Goal: Task Accomplishment & Management: Use online tool/utility

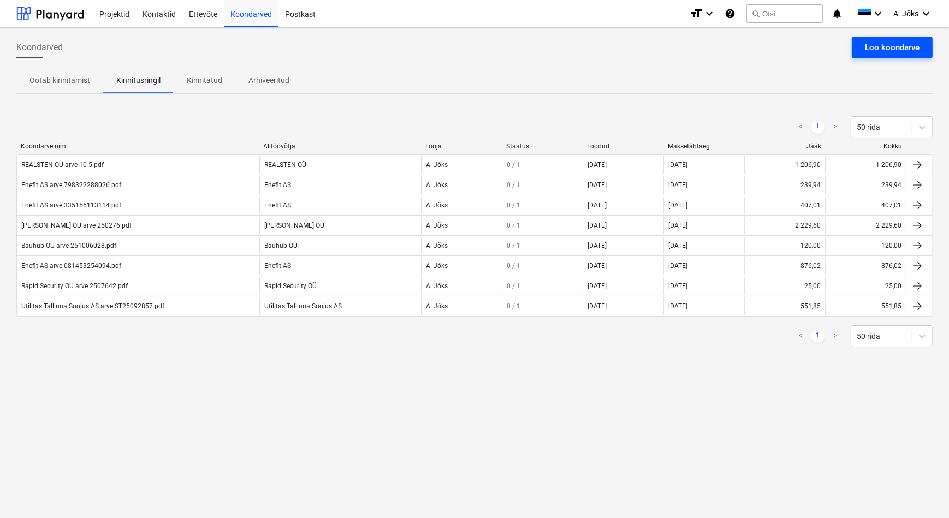
click at [881, 50] on div "Loo koondarve" at bounding box center [892, 47] width 55 height 14
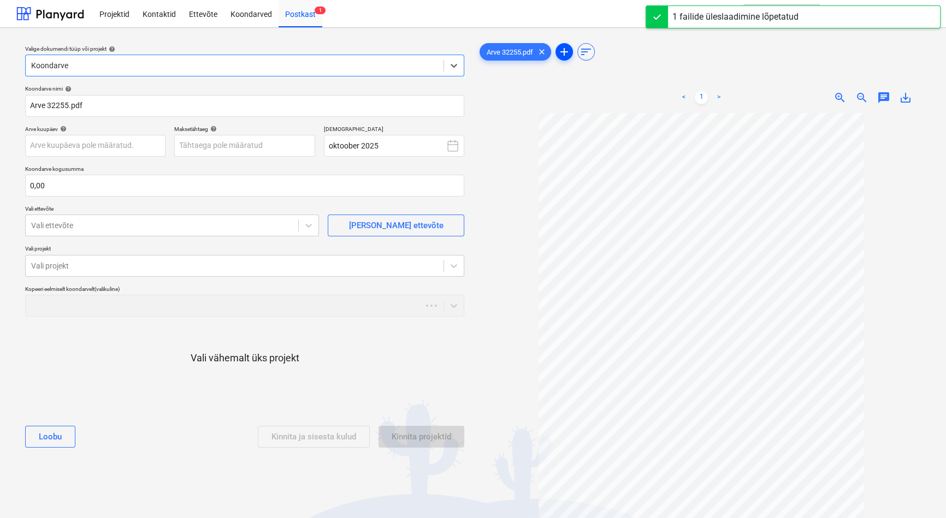
click at [562, 53] on span "add" at bounding box center [564, 51] width 13 height 13
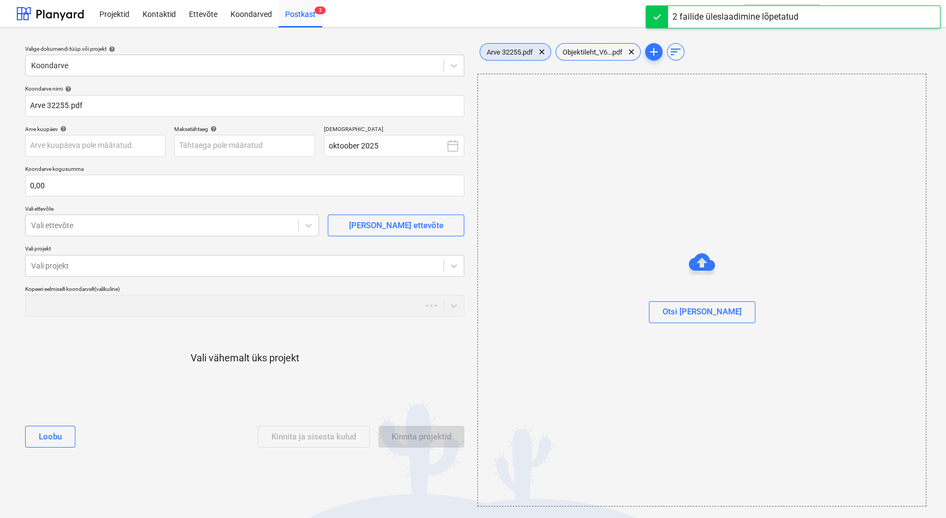
click at [515, 54] on span "Arve 32255.pdf" at bounding box center [510, 52] width 60 height 8
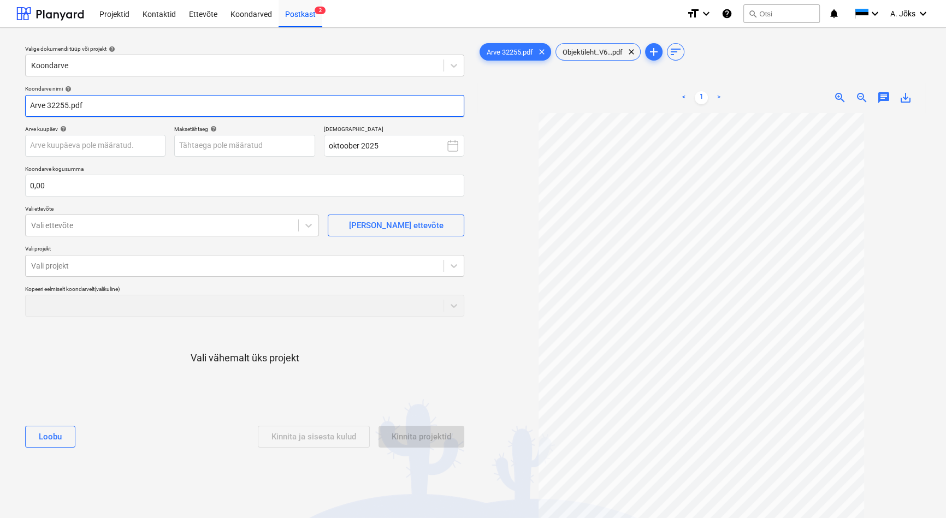
click at [33, 108] on input "Arve 32255.pdf" at bounding box center [244, 106] width 439 height 22
paste input "Ankord OÜ"
type input "Ankord OU arve 32255.pdf"
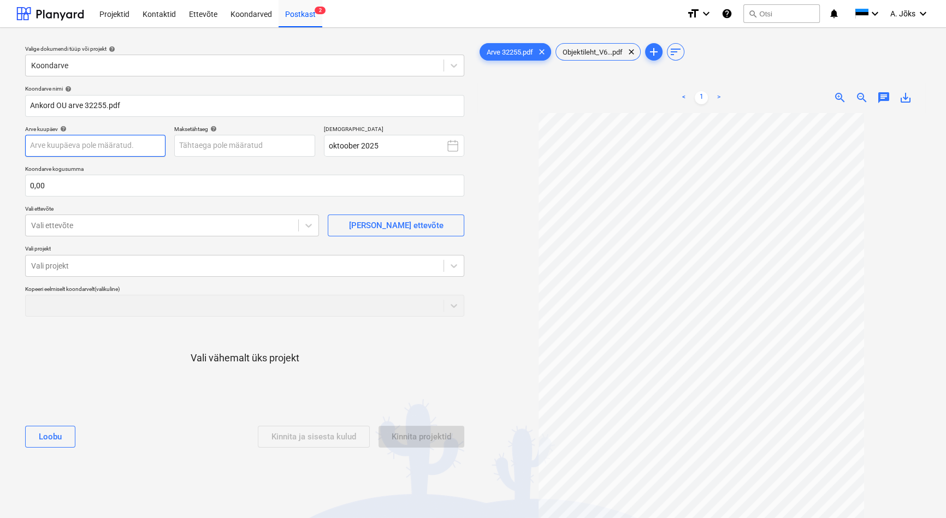
click at [71, 145] on body "Projektid Kontaktid Ettevõte Koondarved Postkast 2 format_size keyboard_arrow_d…" at bounding box center [473, 259] width 946 height 518
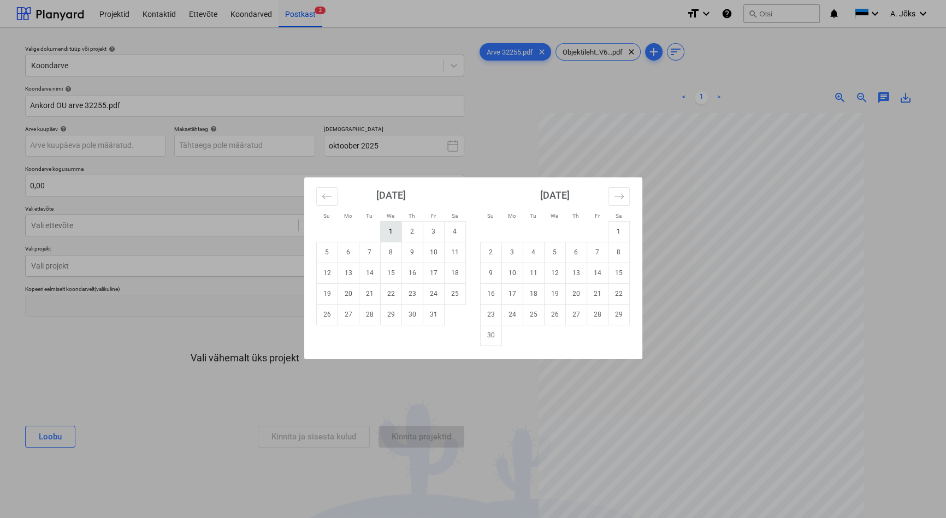
click at [386, 234] on td "1" at bounding box center [390, 231] width 21 height 21
type input "[DATE]"
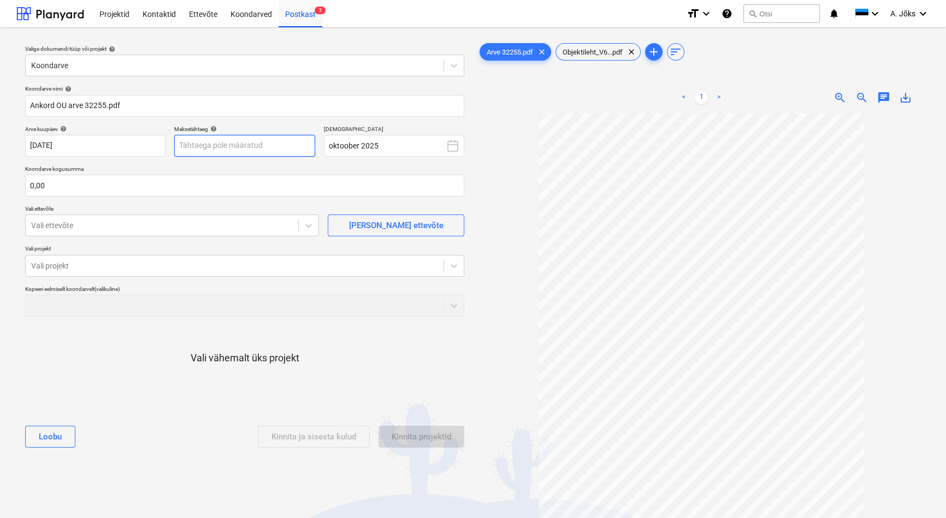
click at [261, 152] on body "Projektid Kontaktid Ettevõte Koondarved Postkast 2 format_size keyboard_arrow_d…" at bounding box center [473, 259] width 946 height 518
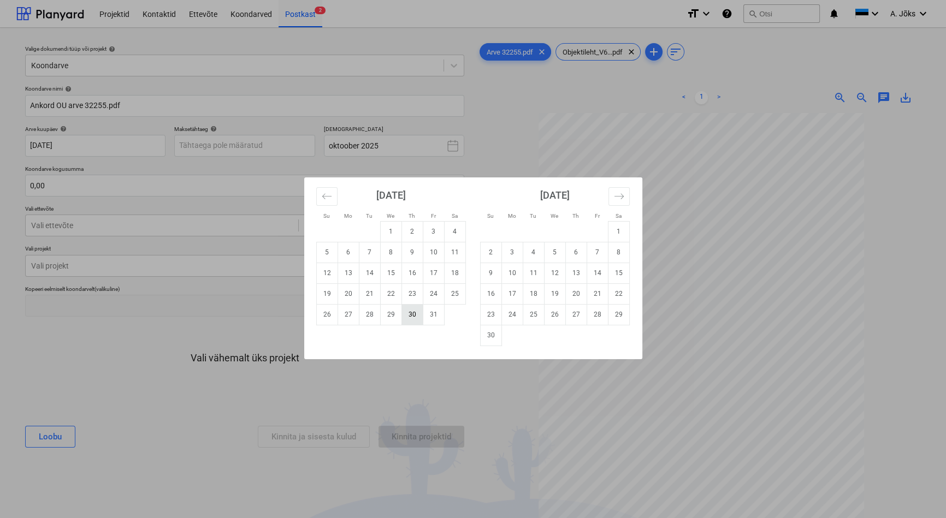
click at [411, 312] on td "30" at bounding box center [411, 314] width 21 height 21
type input "[DATE]"
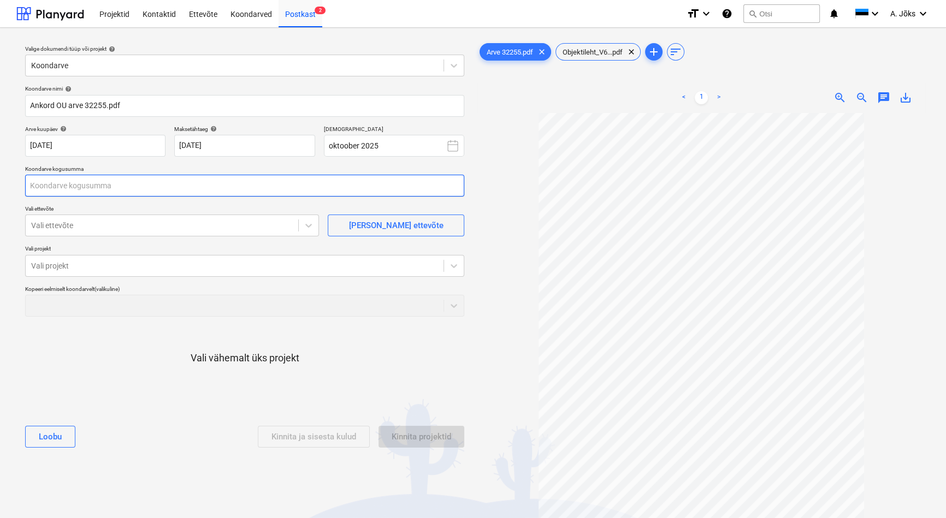
click at [114, 187] on input "text" at bounding box center [244, 186] width 439 height 22
type input "211,80"
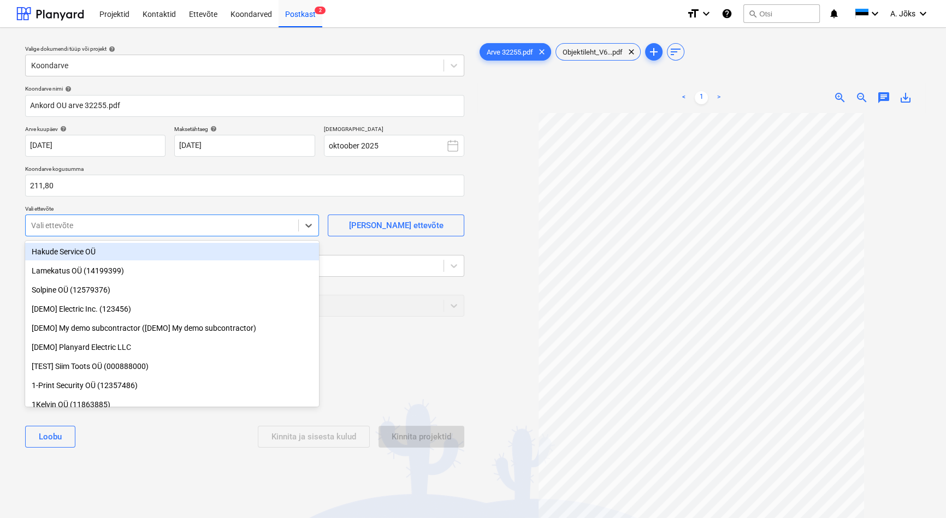
click at [114, 229] on div at bounding box center [162, 225] width 262 height 11
type input "ank"
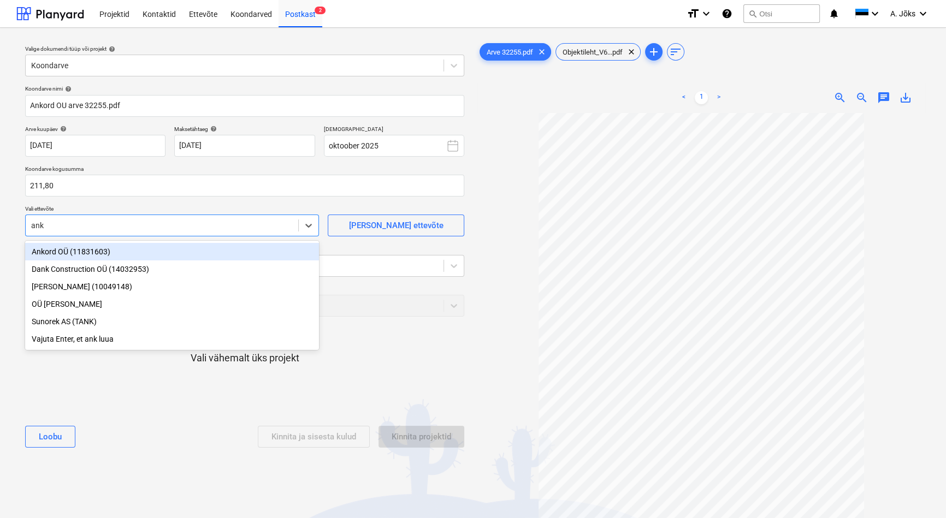
click at [98, 252] on div "Ankord OÜ (11831603)" at bounding box center [172, 251] width 294 height 17
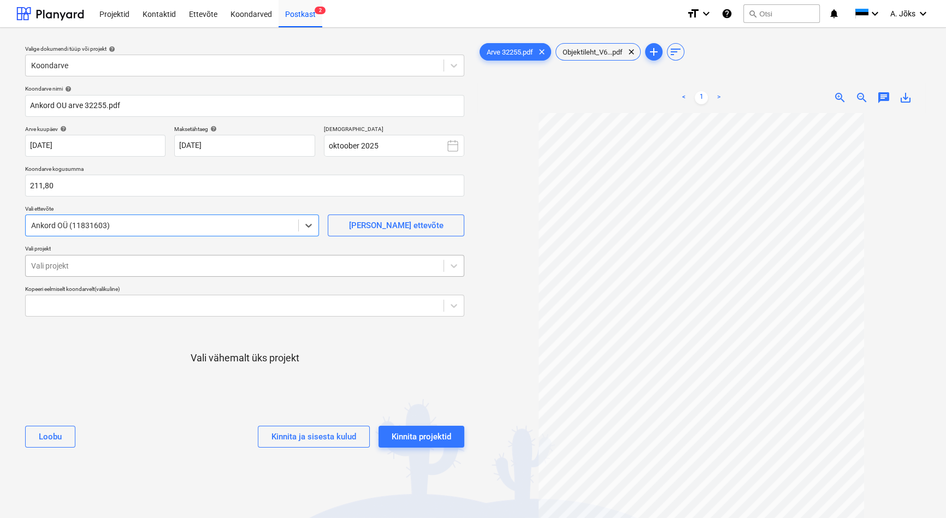
click at [95, 258] on div "Vali projekt" at bounding box center [235, 265] width 418 height 15
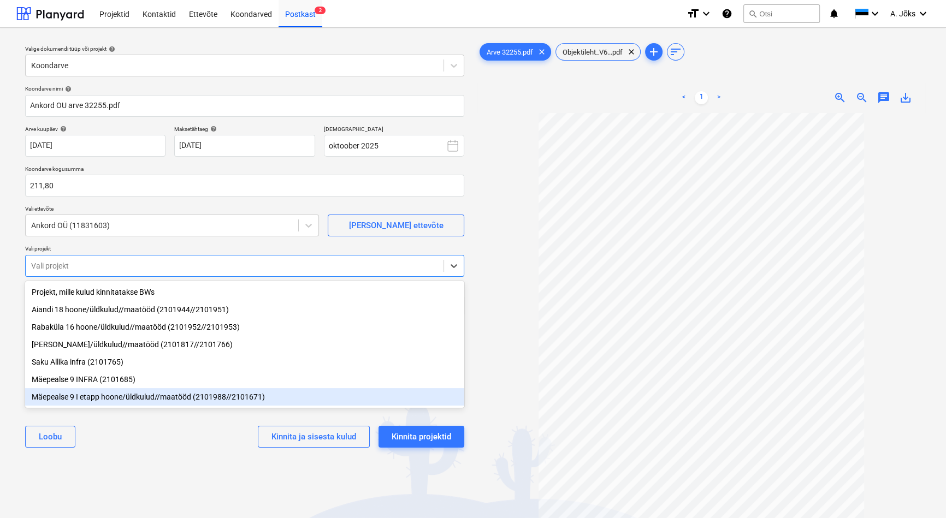
click at [115, 398] on div "Mäepealse 9 I etapp hoone/üldkulud//maatööd (2101988//2101671)" at bounding box center [244, 396] width 439 height 17
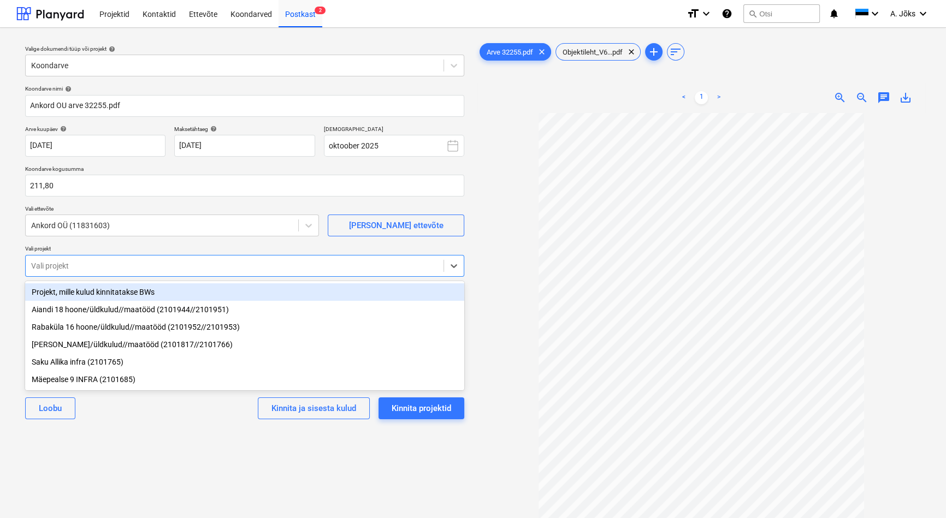
click at [148, 453] on div "Valige dokumendi tüüp või projekt help Koondarve Koondarve nimi help Ankord OU …" at bounding box center [244, 321] width 456 height 568
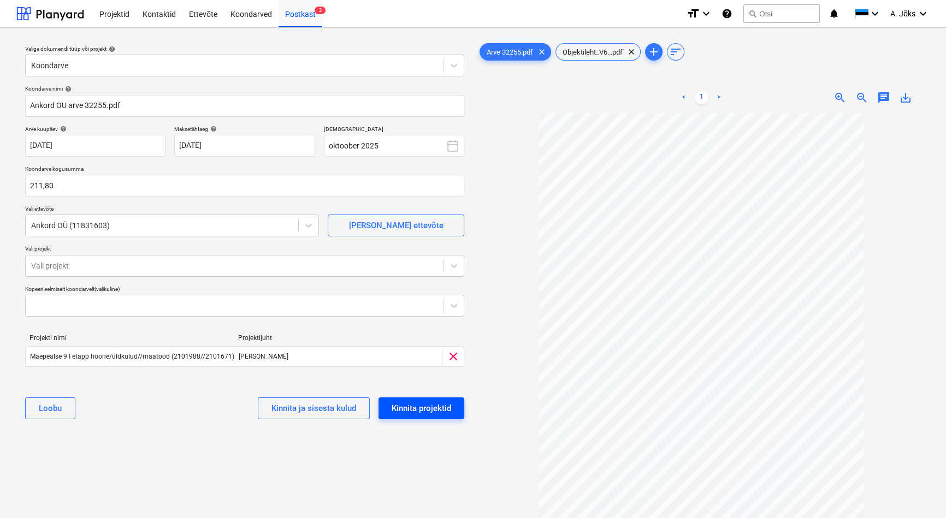
click at [430, 413] on div "Kinnita projektid" at bounding box center [422, 408] width 60 height 14
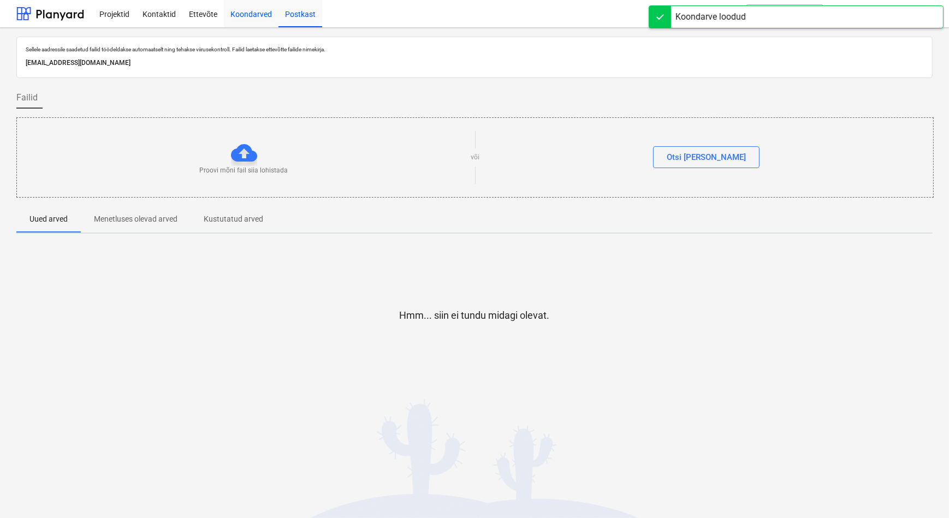
click at [256, 13] on div "Koondarved" at bounding box center [251, 13] width 55 height 28
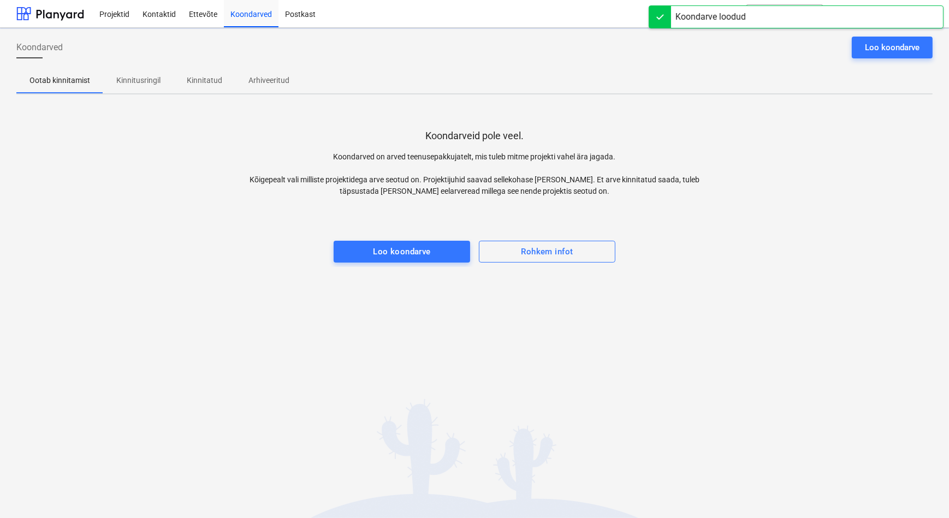
click at [143, 80] on p "Kinnitusringil" at bounding box center [138, 80] width 44 height 11
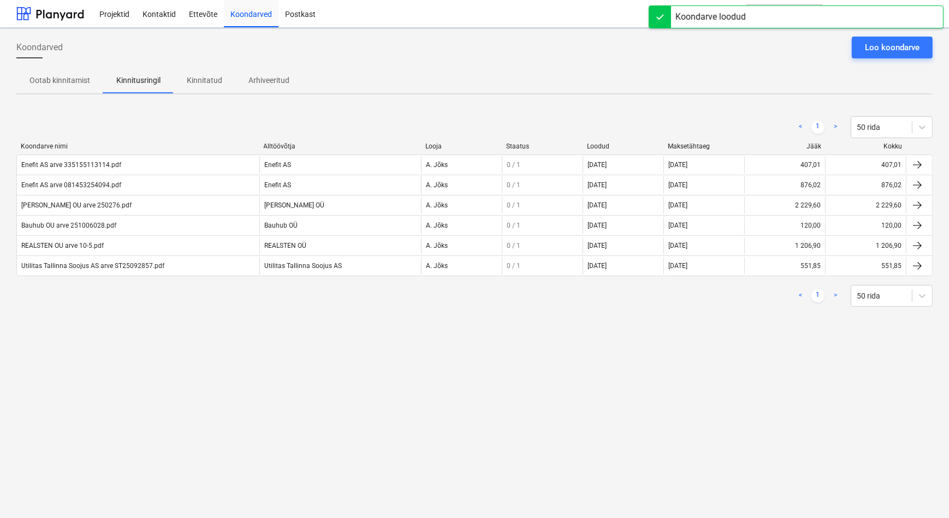
click at [163, 347] on div "Koondarved Loo koondarve Ootab kinnitamist Kinnitusringil Kinnitatud Arhiveerit…" at bounding box center [474, 273] width 949 height 490
click at [212, 417] on div "Koondarved Loo koondarve Ootab kinnitamist Kinnitusringil Kinnitatud Arhiveerit…" at bounding box center [474, 273] width 949 height 490
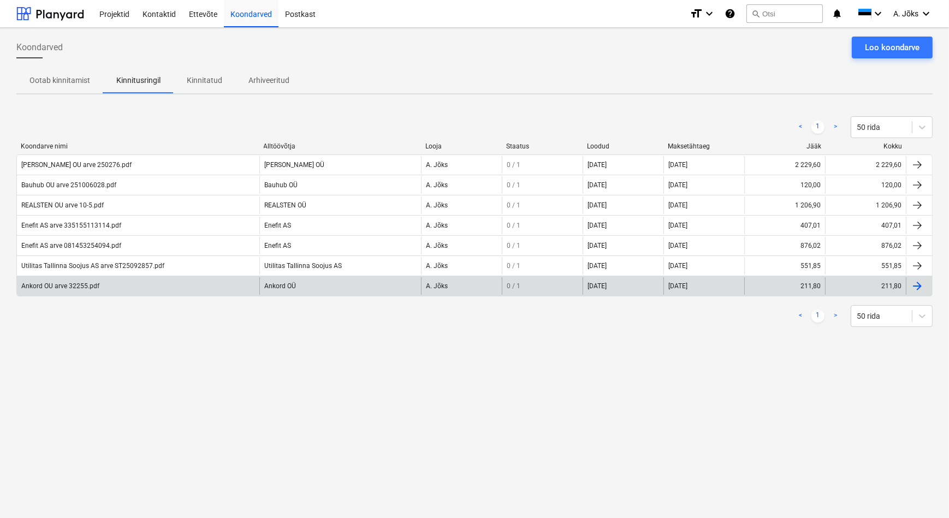
click at [73, 287] on div "Ankord OU arve 32255.pdf" at bounding box center [60, 286] width 78 height 8
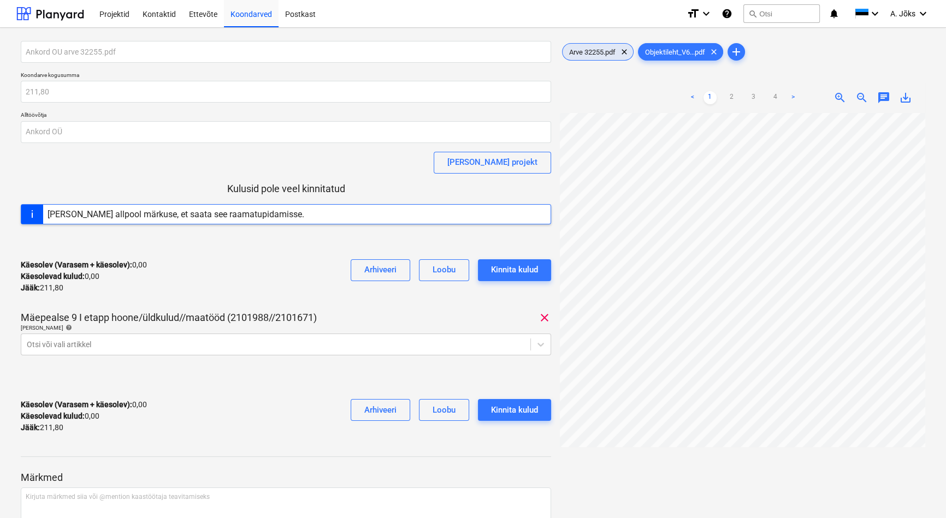
click at [596, 55] on span "Arve 32255.pdf" at bounding box center [592, 52] width 60 height 8
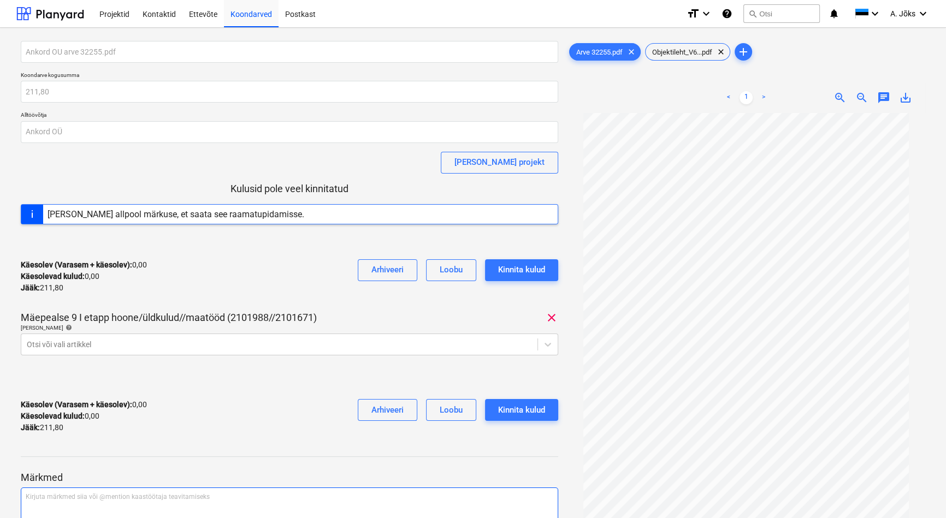
click at [66, 499] on p "Kirjuta märkmed siia või @mention kaastöötaja teavitamiseks ﻿" at bounding box center [289, 497] width 527 height 9
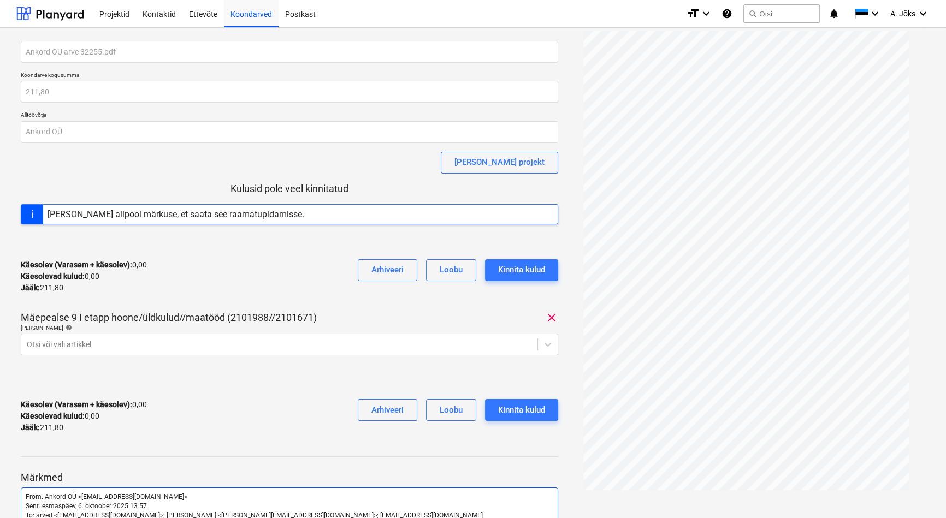
scroll to position [95, 0]
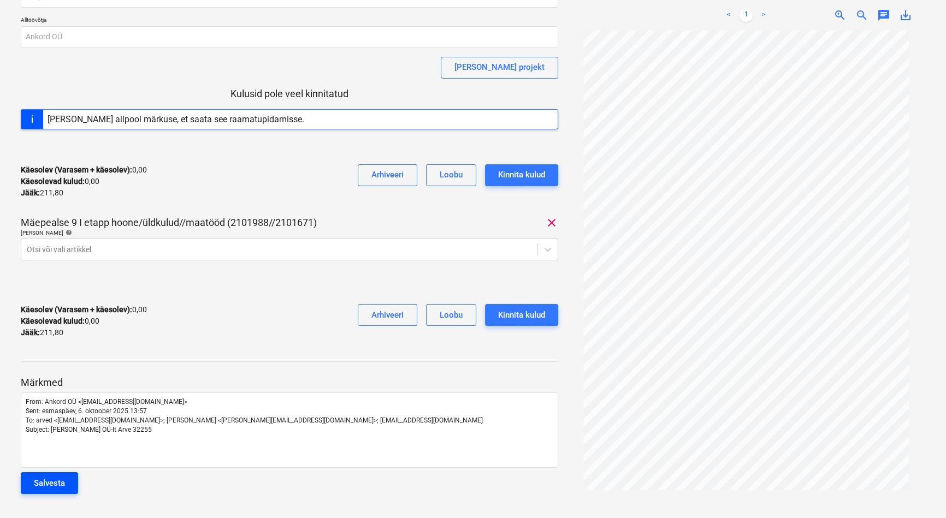
click at [61, 485] on div "Salvesta" at bounding box center [49, 483] width 31 height 14
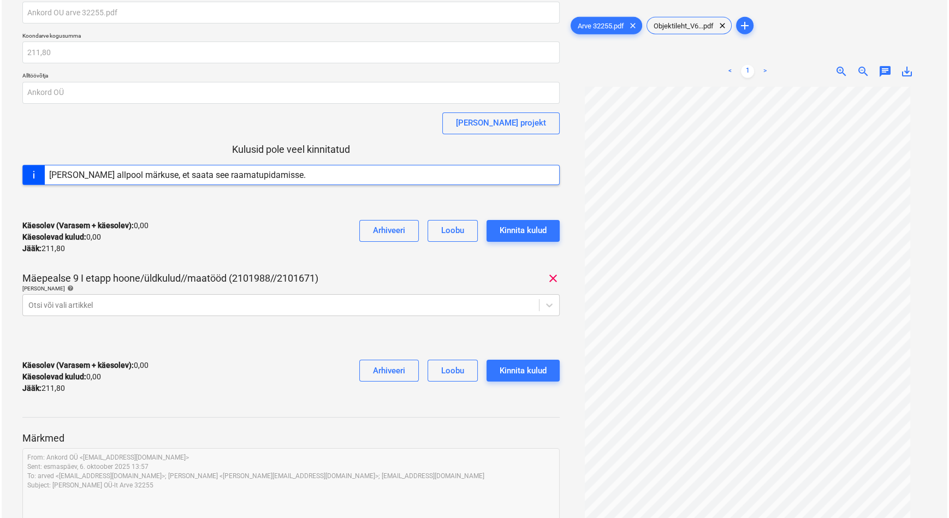
scroll to position [0, 0]
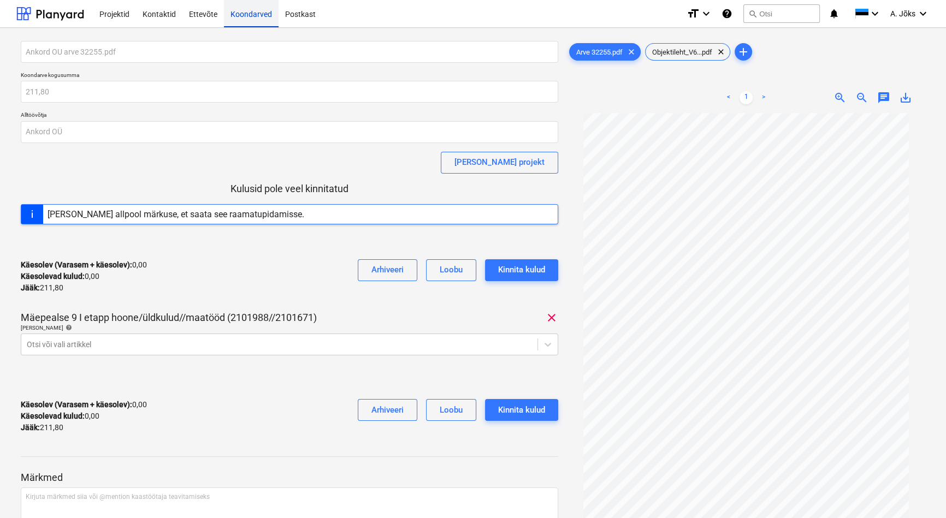
click at [246, 17] on div "Koondarved" at bounding box center [251, 13] width 55 height 28
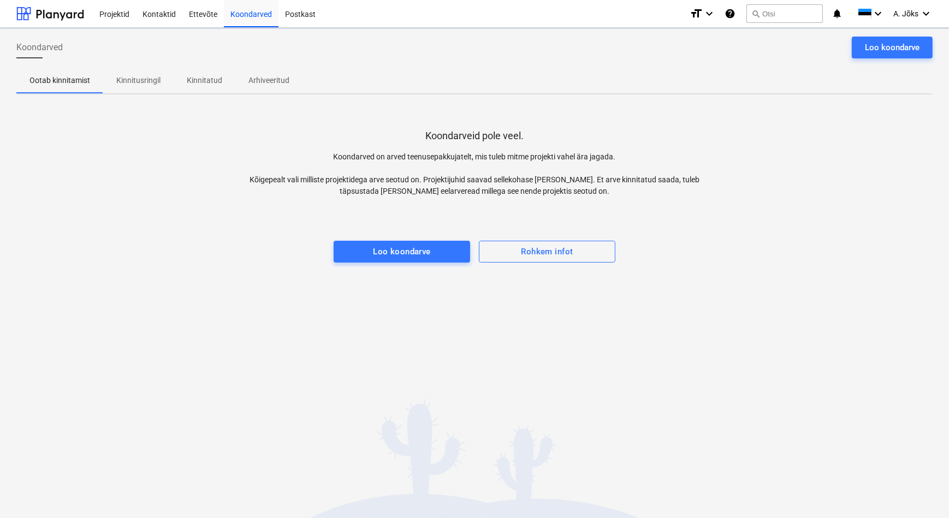
drag, startPoint x: 147, startPoint y: 80, endPoint x: 140, endPoint y: 98, distance: 20.1
click at [147, 80] on p "Kinnitusringil" at bounding box center [138, 80] width 44 height 11
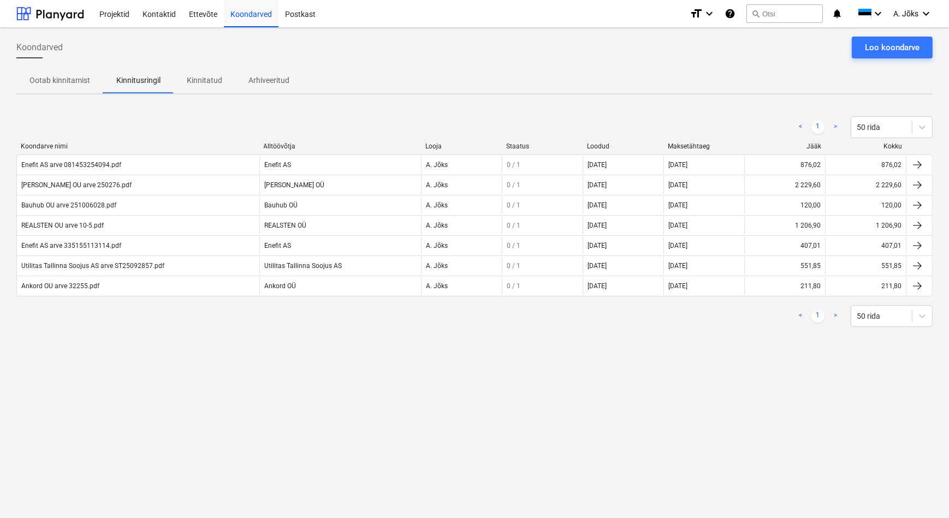
click at [461, 418] on div "Koondarved Loo koondarve Ootab kinnitamist Kinnitusringil Kinnitatud Arhiveerit…" at bounding box center [474, 273] width 949 height 490
click at [904, 13] on span "A. Jõks" at bounding box center [905, 13] width 25 height 9
click at [894, 58] on div "Logi välja" at bounding box center [900, 59] width 66 height 17
